Goal: Ask a question: Seek information or help from site administrators or community

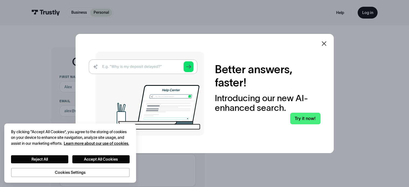
click at [327, 42] on icon at bounding box center [324, 43] width 6 height 6
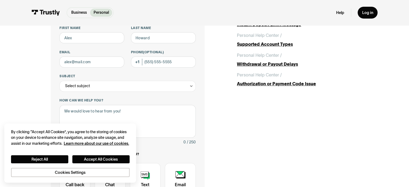
scroll to position [81, 0]
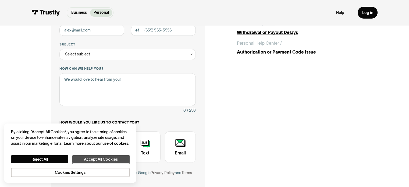
click at [90, 156] on button "Accept All Cookies" at bounding box center [100, 159] width 57 height 8
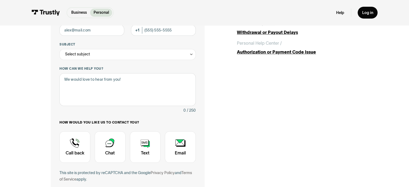
click at [90, 156] on body "Business Personal Business Personal Help Log in Business Personal Help Log in C…" at bounding box center [204, 168] width 409 height 498
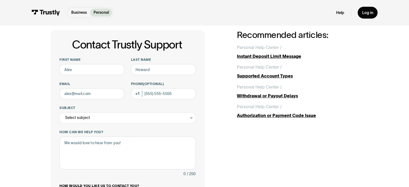
scroll to position [0, 0]
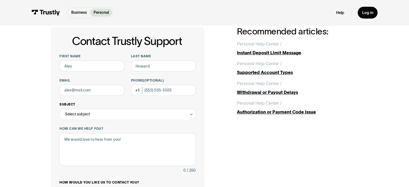
scroll to position [27, 0]
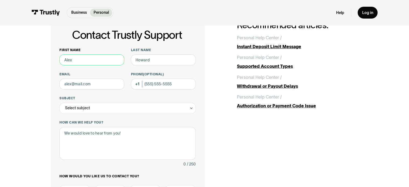
click at [88, 63] on input "First name" at bounding box center [91, 59] width 65 height 11
type input "Jared"
type input "Scheinuk"
type input "jscheinuk@derbeslaw.com"
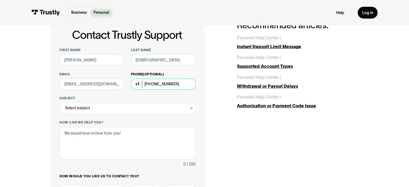
click at [184, 85] on input "(504) 837-1230" at bounding box center [163, 83] width 65 height 11
type input "(504) 909-5828"
click at [188, 104] on div "Select subject" at bounding box center [127, 108] width 136 height 11
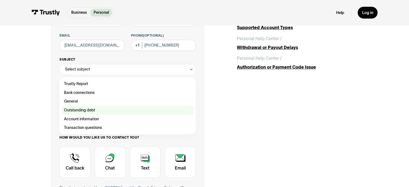
scroll to position [54, 0]
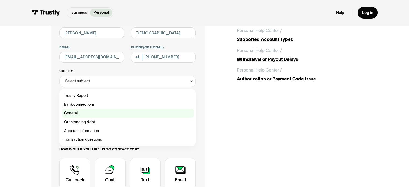
click at [85, 113] on div "Contact Trustly Support" at bounding box center [128, 113] width 132 height 9
type input "*******"
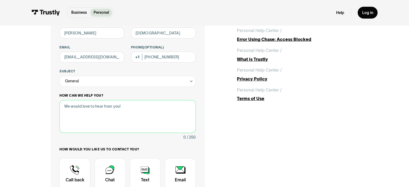
click at [85, 113] on textarea "How can we help you?" at bounding box center [127, 116] width 136 height 33
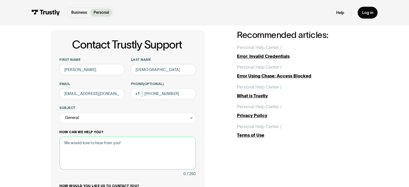
scroll to position [27, 0]
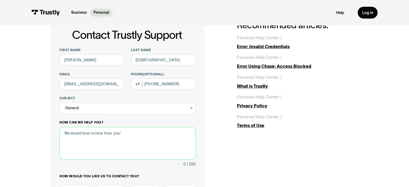
click at [85, 139] on textarea "How can we help you?" at bounding box center [127, 143] width 136 height 33
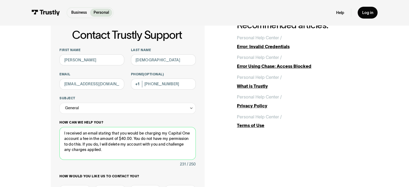
click at [185, 145] on textarea "I received an email stating that you would be charging my Capital One account a…" at bounding box center [127, 143] width 136 height 33
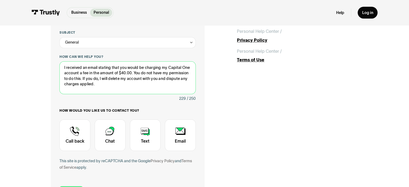
scroll to position [134, 0]
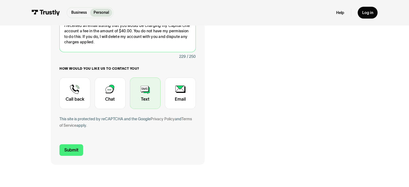
type textarea "I received an email stating that you would be charging my Capital One account a…"
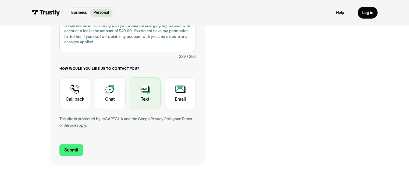
click at [142, 101] on div "Contact Trustly Support" at bounding box center [145, 93] width 31 height 32
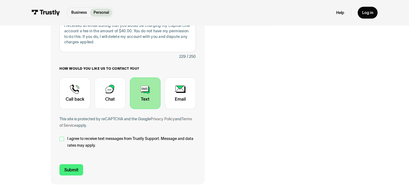
click at [59, 138] on div "Contact Trustly Support" at bounding box center [61, 138] width 4 height 4
click at [67, 168] on input "Submit" at bounding box center [71, 170] width 24 height 12
type input "+15049095828"
